Goal: Information Seeking & Learning: Learn about a topic

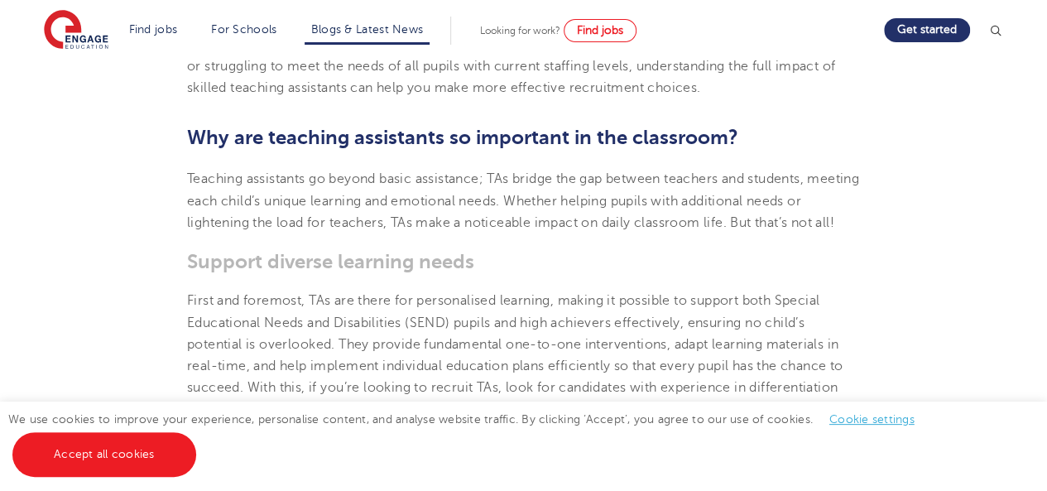
scroll to position [629, 0]
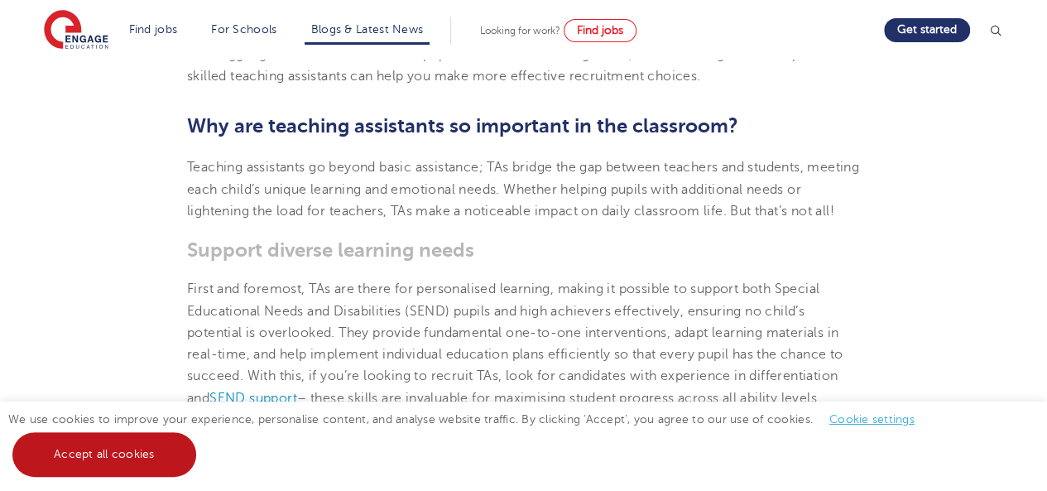
click at [171, 452] on link "Accept all cookies" at bounding box center [104, 454] width 184 height 45
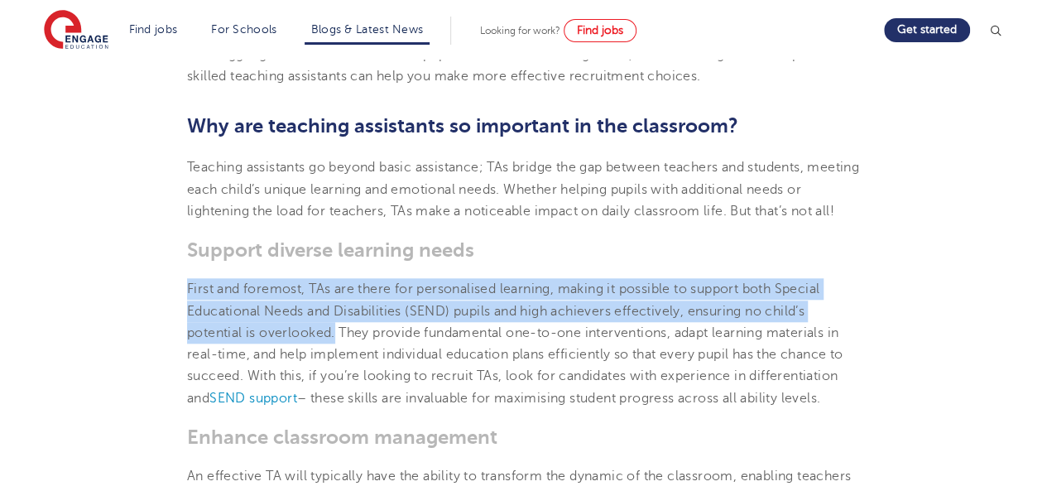
drag, startPoint x: 337, startPoint y: 355, endPoint x: 177, endPoint y: 309, distance: 166.4
copy span "First and foremost, TAs are there for personalised learning, making it possible…"
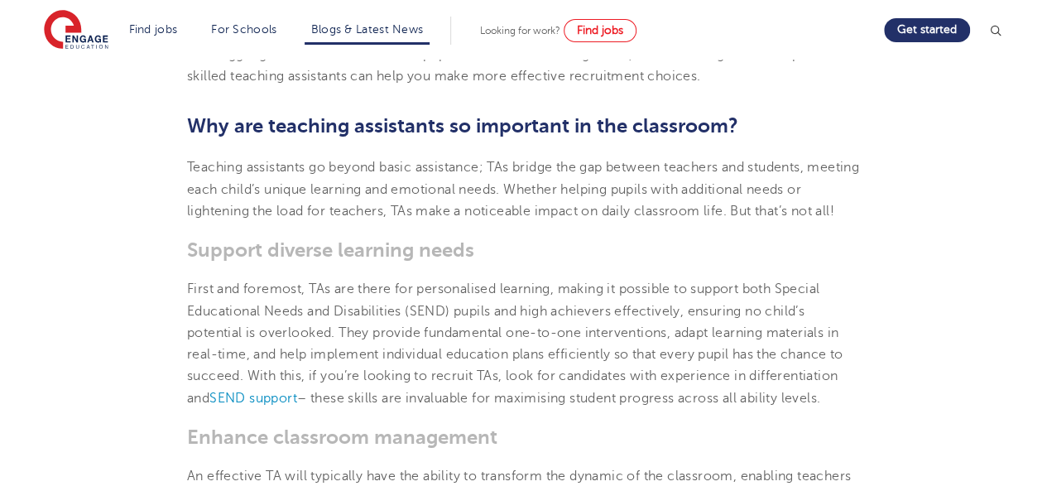
click at [547, 213] on span "Teaching assistants go beyond basic assistance; TAs bridge the gap between teac…" at bounding box center [523, 189] width 672 height 59
click at [561, 408] on p "First and foremost, TAs are there for personalised learning, making it possible…" at bounding box center [523, 343] width 673 height 131
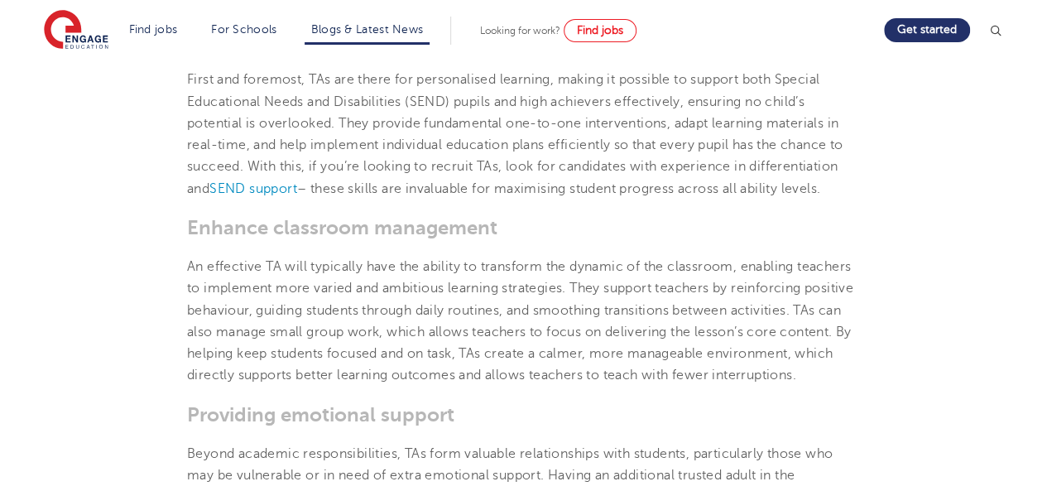
scroll to position [894, 0]
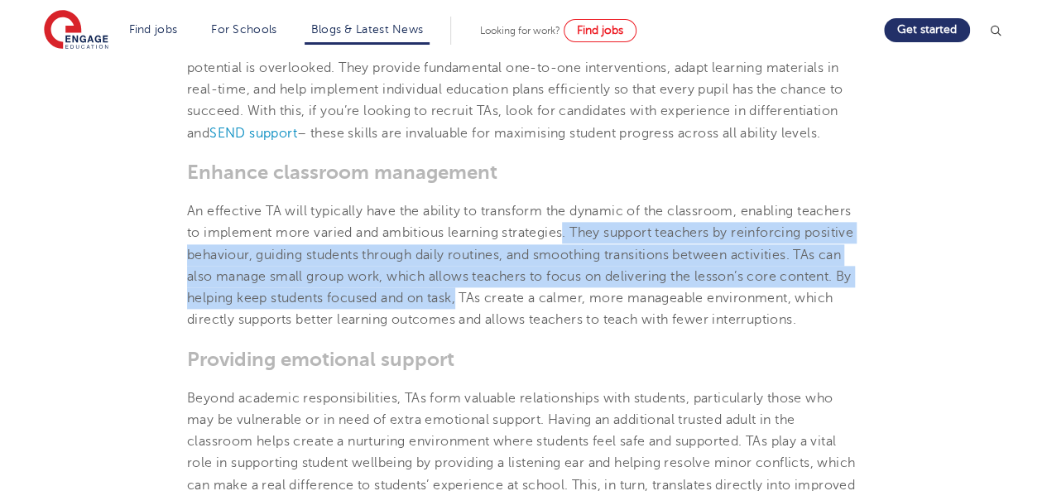
drag, startPoint x: 566, startPoint y: 254, endPoint x: 533, endPoint y: 317, distance: 71.1
click at [542, 321] on span "An effective TA will typically have the ability to transform the dynamic of the…" at bounding box center [520, 265] width 666 height 123
click at [538, 320] on span "An effective TA will typically have the ability to transform the dynamic of the…" at bounding box center [520, 265] width 666 height 123
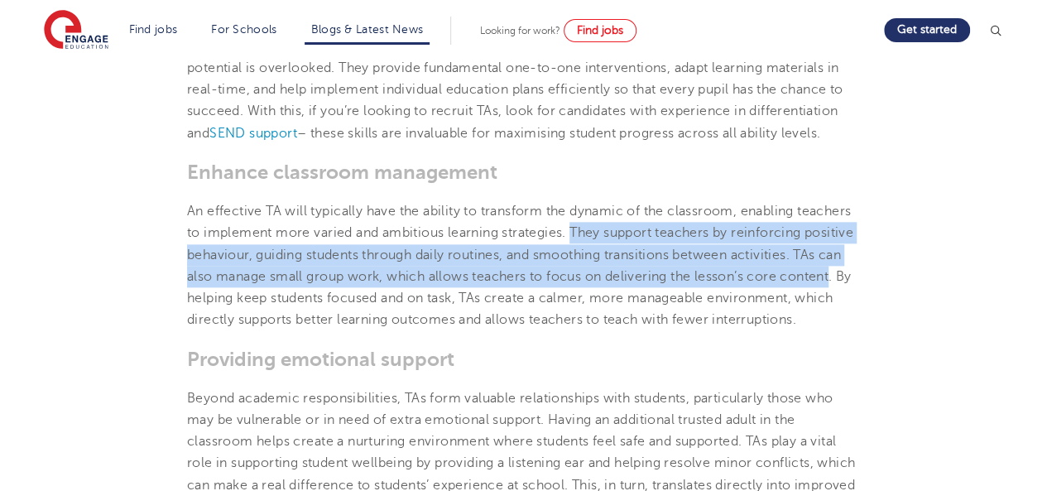
drag, startPoint x: 238, startPoint y: 322, endPoint x: 576, endPoint y: 253, distance: 345.5
click at [576, 253] on span "An effective TA will typically have the ability to transform the dynamic of the…" at bounding box center [520, 265] width 666 height 123
drag, startPoint x: 576, startPoint y: 253, endPoint x: 240, endPoint y: 324, distance: 343.4
click at [240, 324] on span "An effective TA will typically have the ability to transform the dynamic of the…" at bounding box center [520, 265] width 666 height 123
